Goal: Information Seeking & Learning: Check status

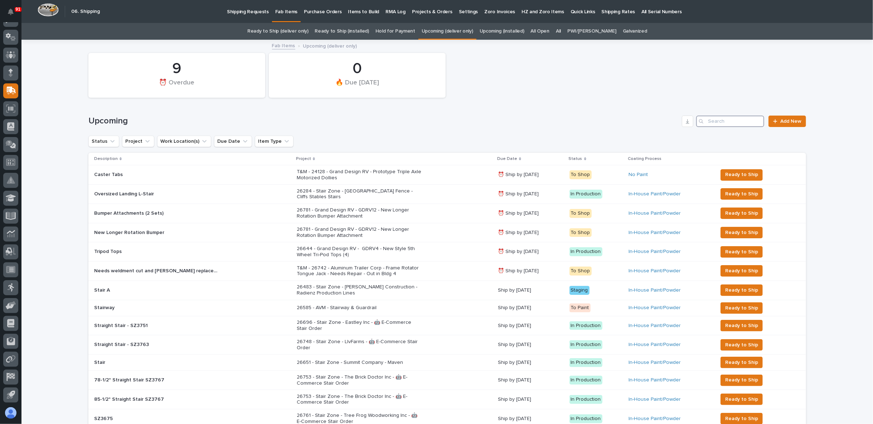
click at [712, 122] on input "Search" at bounding box center [730, 121] width 68 height 11
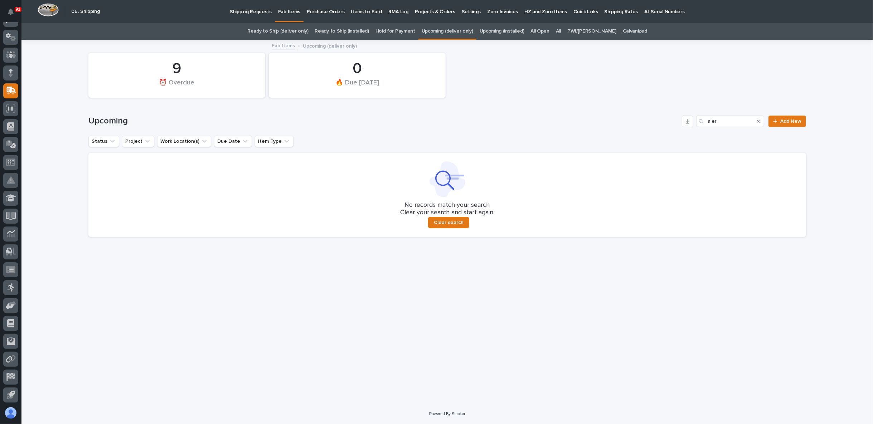
click at [320, 192] on div at bounding box center [447, 179] width 700 height 36
click at [355, 187] on div at bounding box center [447, 179] width 700 height 36
click at [731, 119] on input "aler" at bounding box center [730, 121] width 68 height 11
click at [721, 121] on input "alera" at bounding box center [730, 121] width 68 height 11
type input "a"
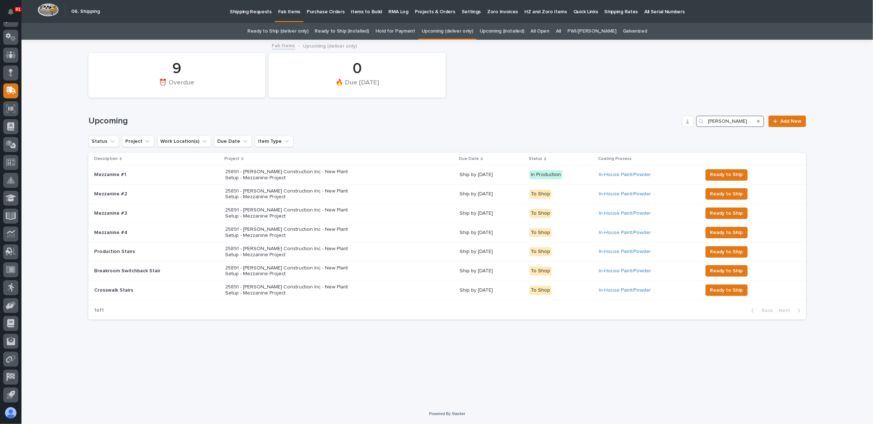
type input "[PERSON_NAME]"
